Goal: Find specific page/section: Find specific page/section

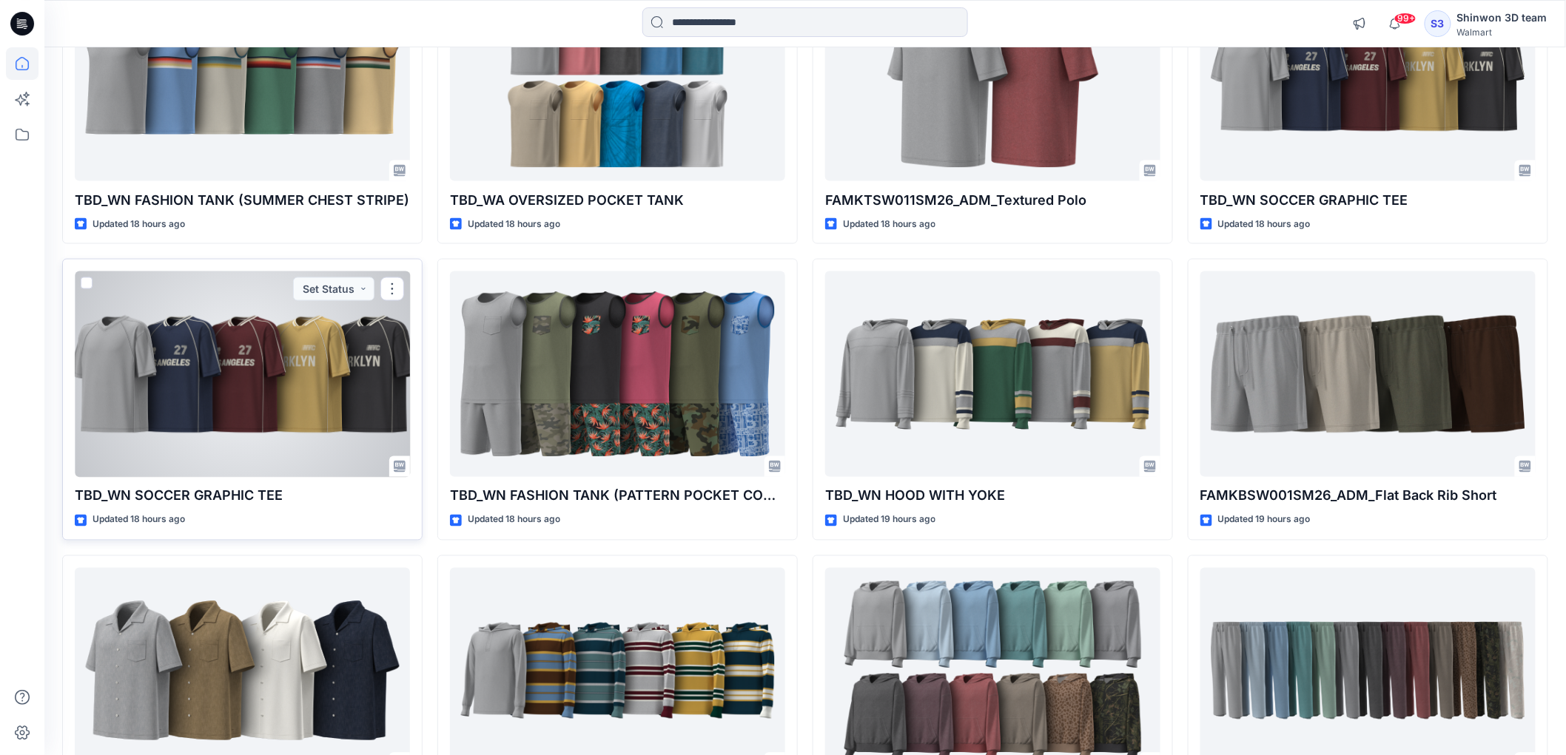
scroll to position [809, 0]
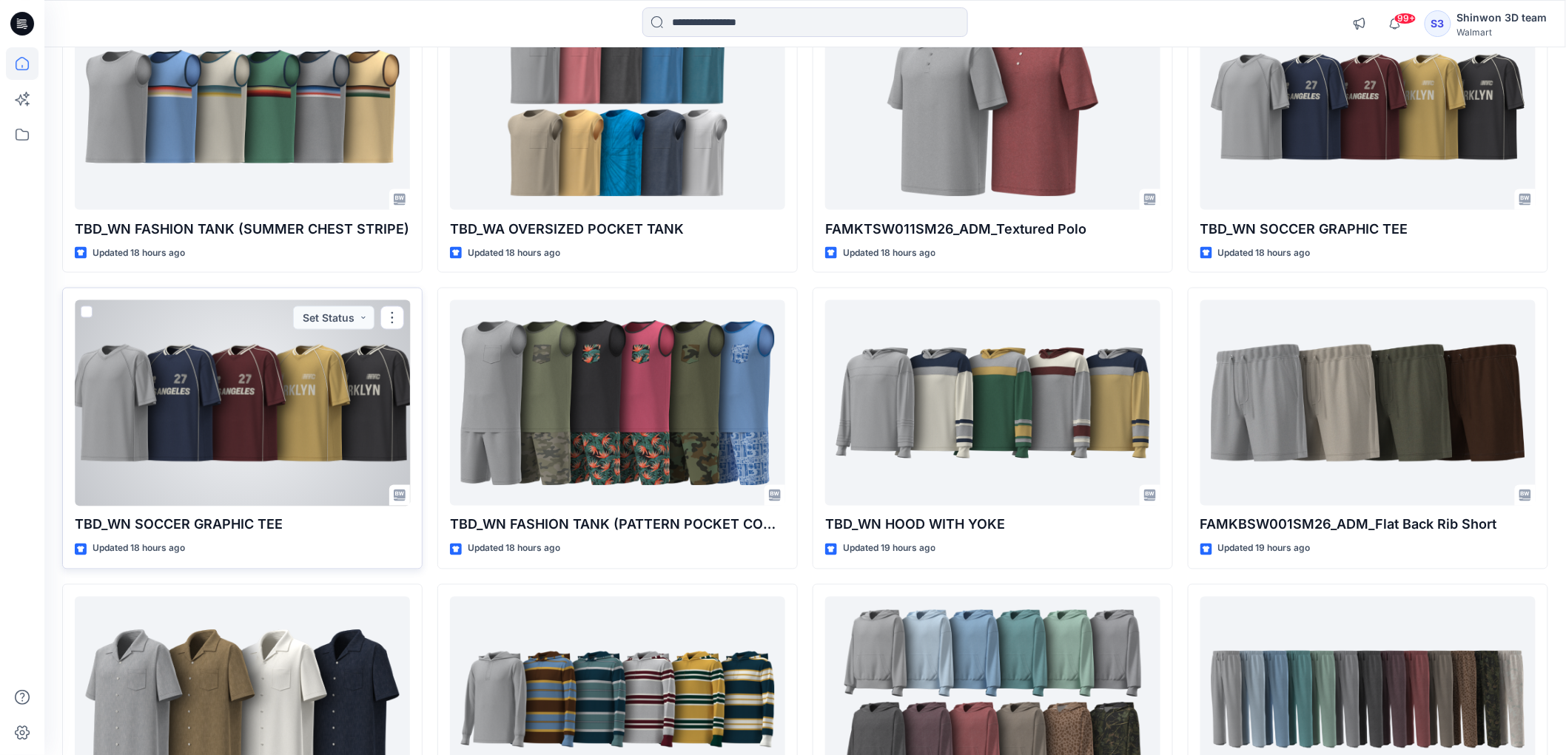
click at [323, 408] on div at bounding box center [242, 403] width 335 height 206
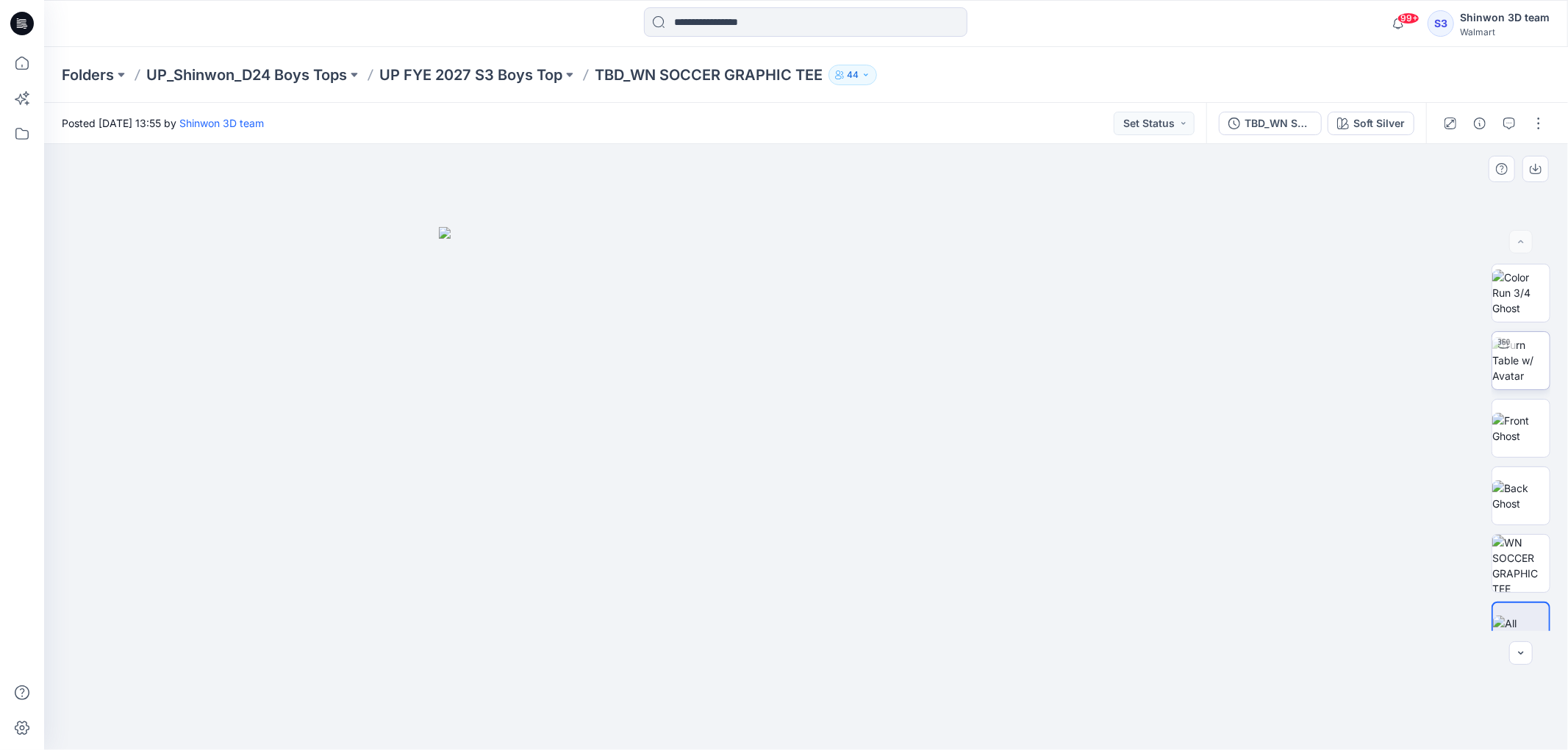
click at [1504, 363] on img at bounding box center [1521, 361] width 58 height 47
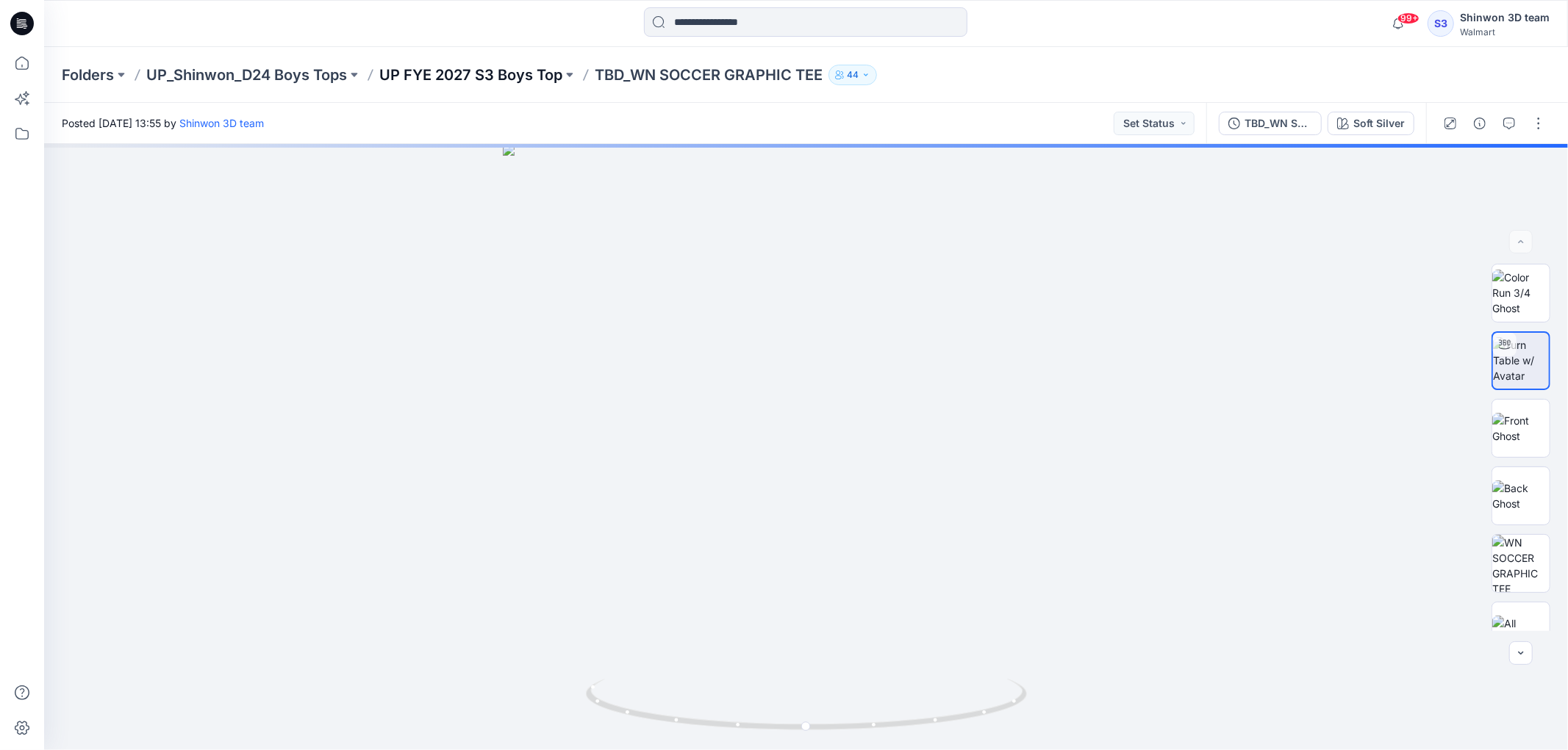
click at [493, 80] on p "UP FYE 2027 S3 Boys Top" at bounding box center [471, 75] width 183 height 21
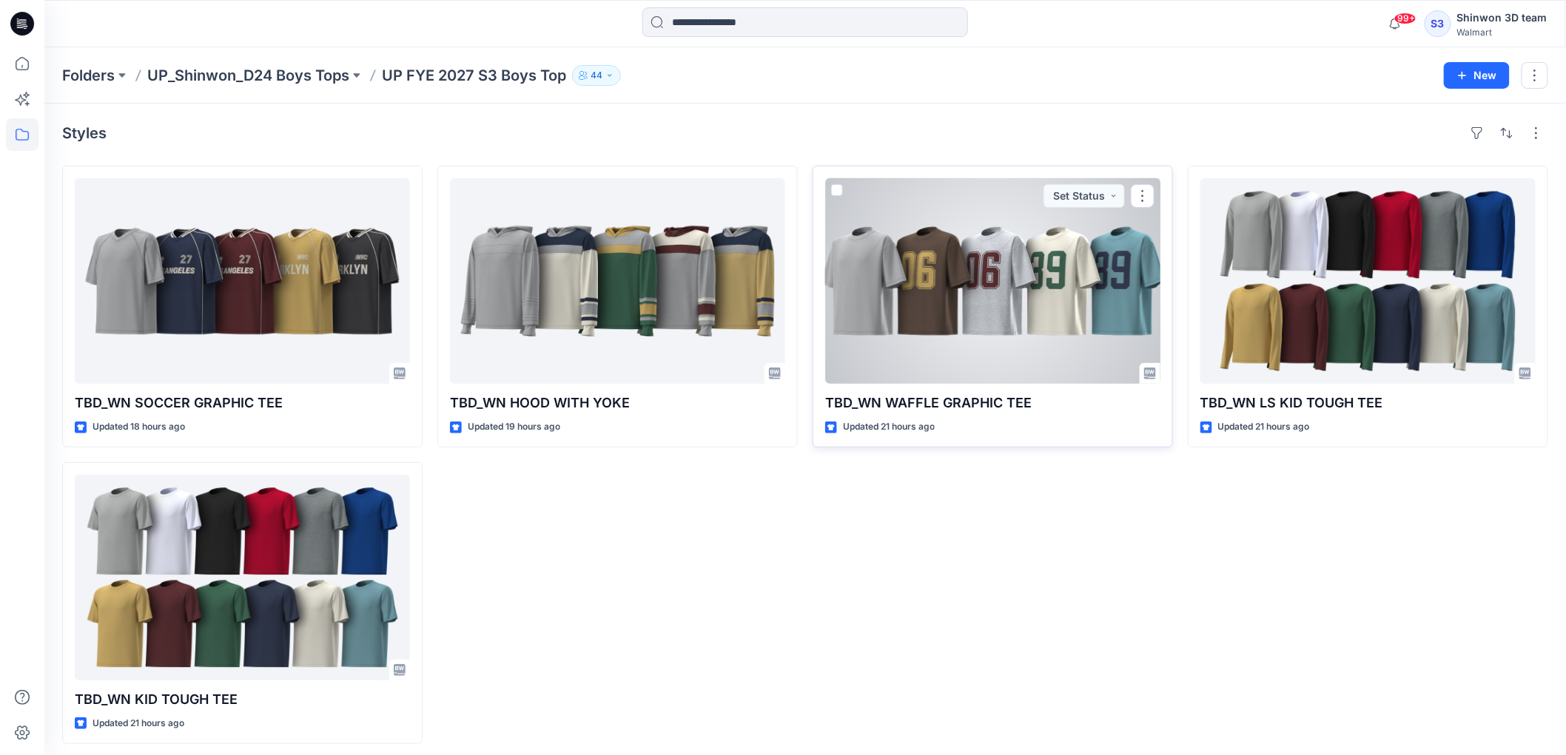
click at [995, 253] on div at bounding box center [992, 281] width 335 height 206
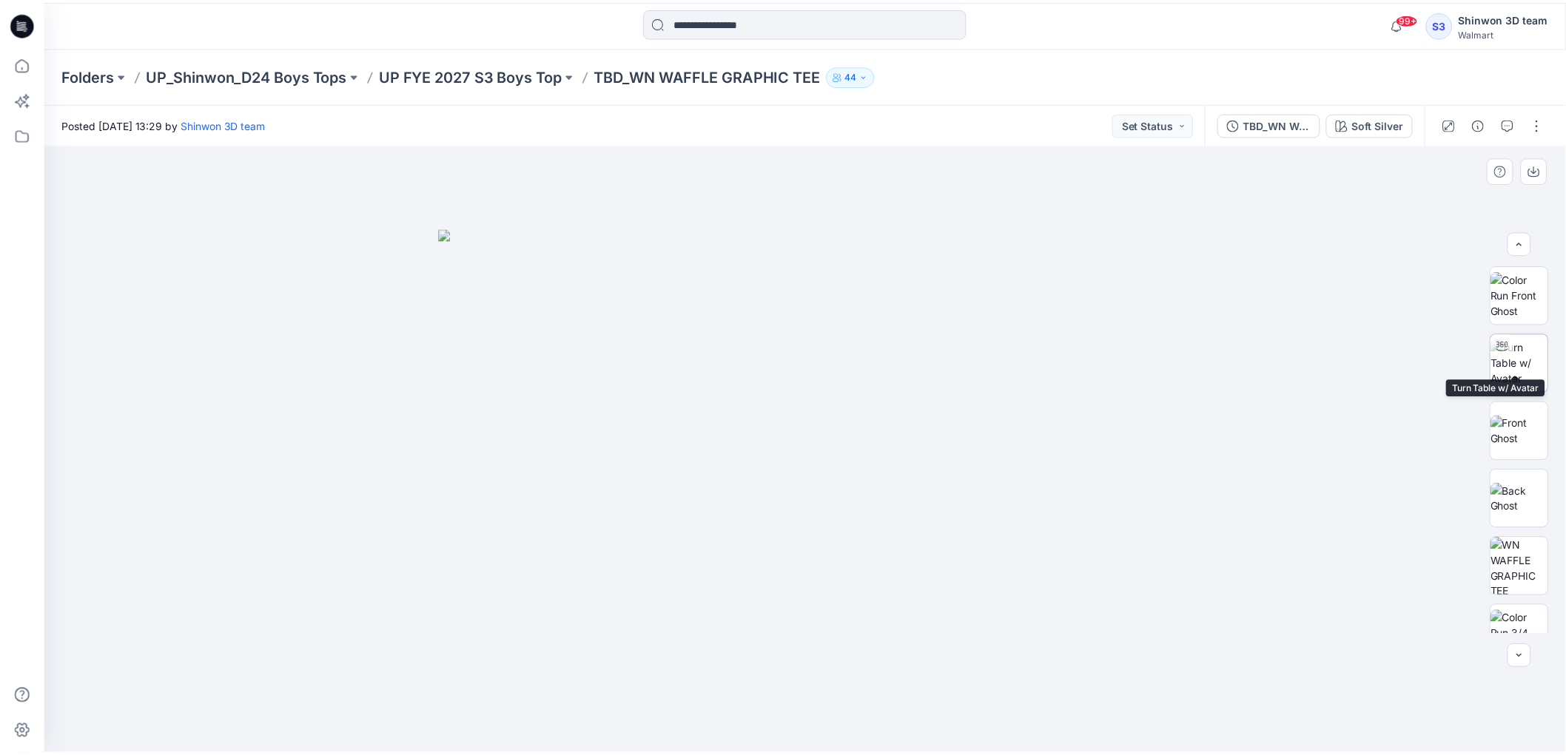
scroll to position [97, 0]
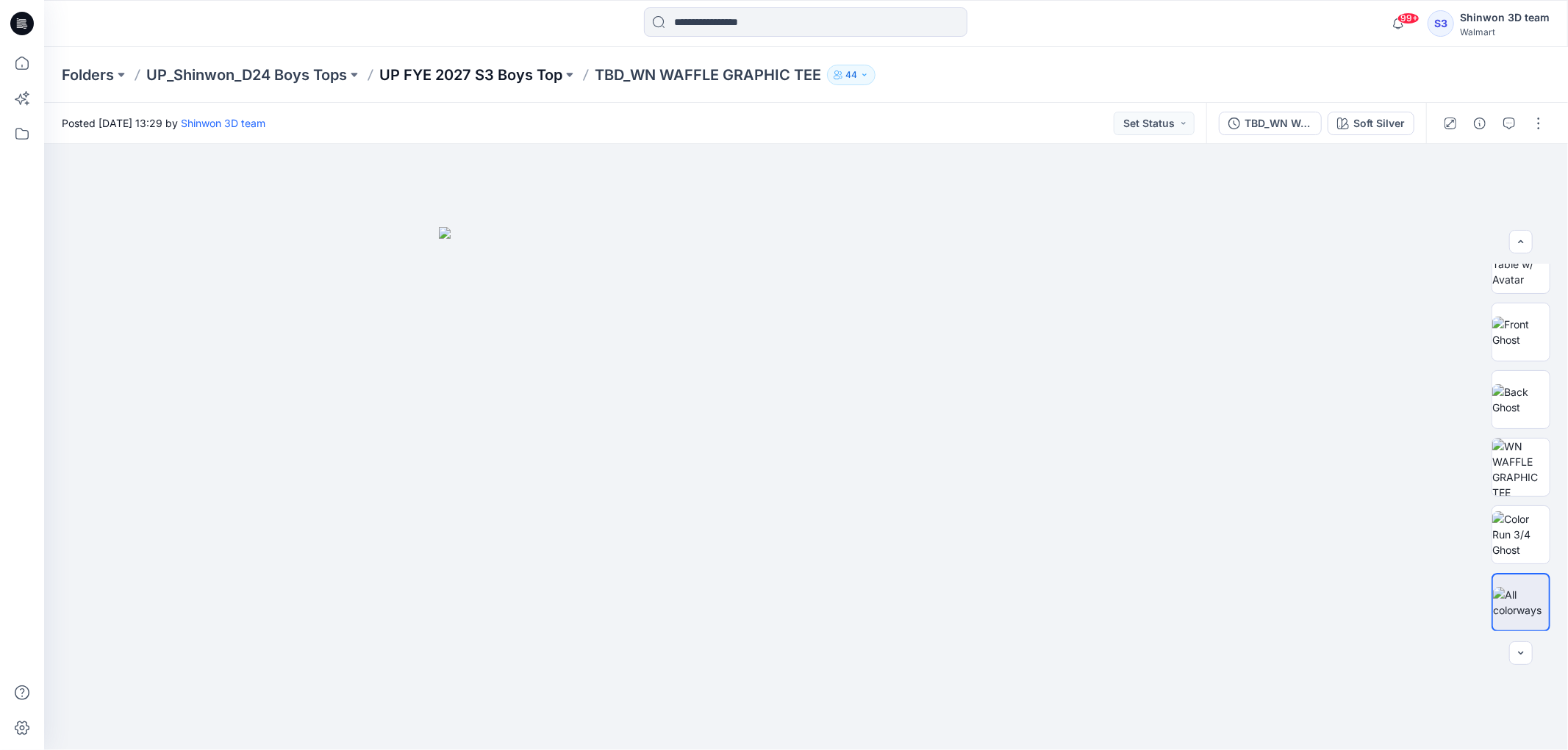
click at [500, 75] on p "UP FYE 2027 S3 Boys Top" at bounding box center [471, 75] width 183 height 21
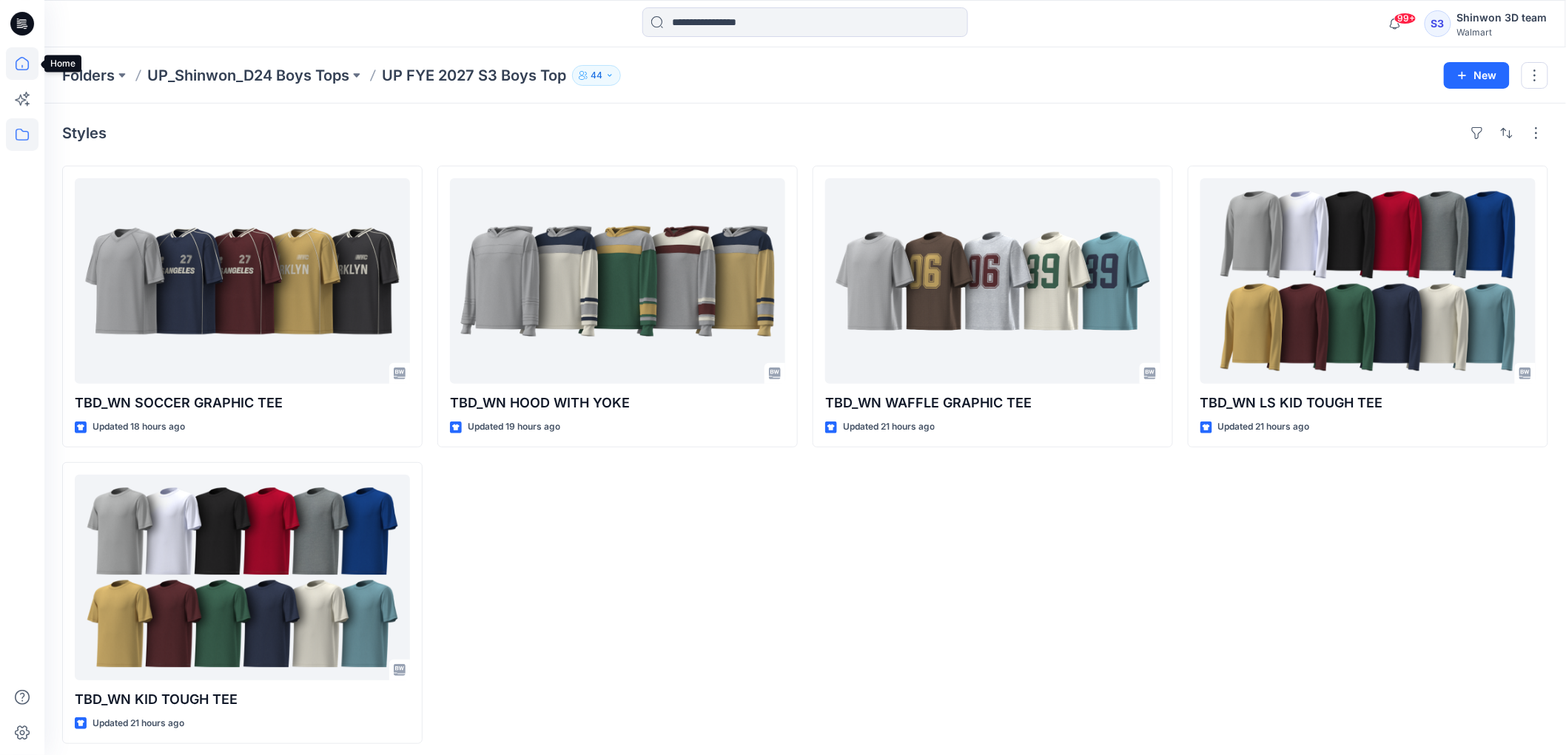
click at [30, 62] on icon at bounding box center [22, 63] width 33 height 33
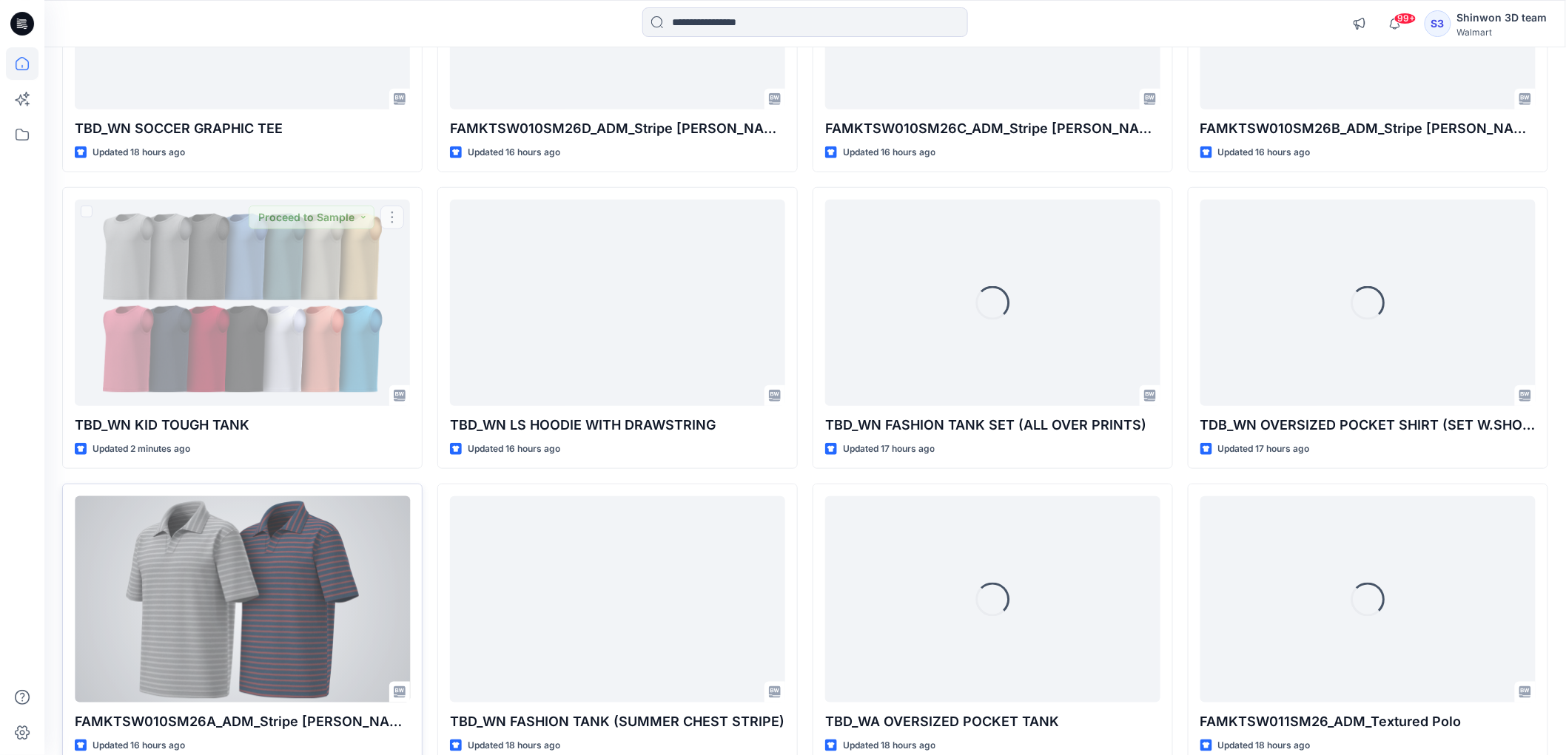
scroll to position [657, 0]
